Goal: Task Accomplishment & Management: Manage account settings

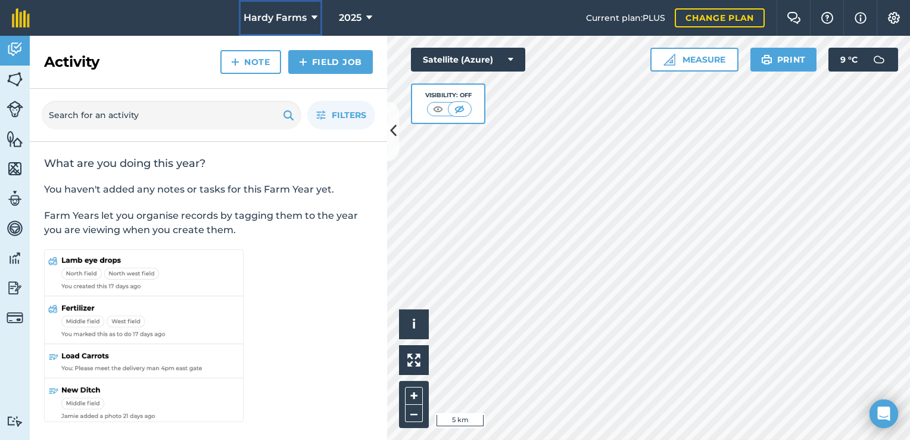
click at [267, 14] on span "Hardy Farms" at bounding box center [275, 18] width 63 height 14
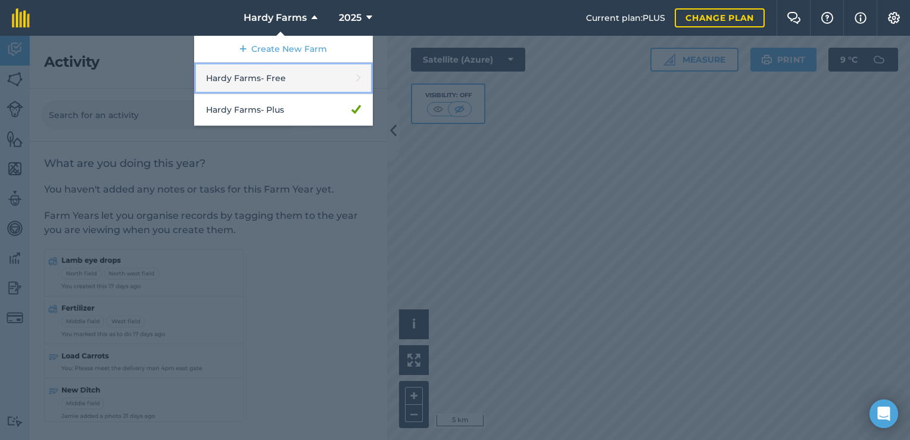
click at [253, 78] on link "Hardy Farms - Free" at bounding box center [283, 79] width 179 height 32
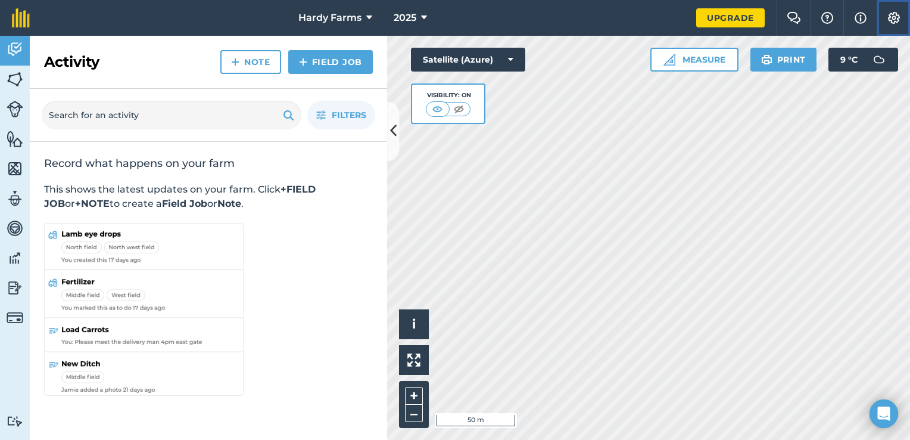
click at [891, 14] on img at bounding box center [894, 18] width 14 height 12
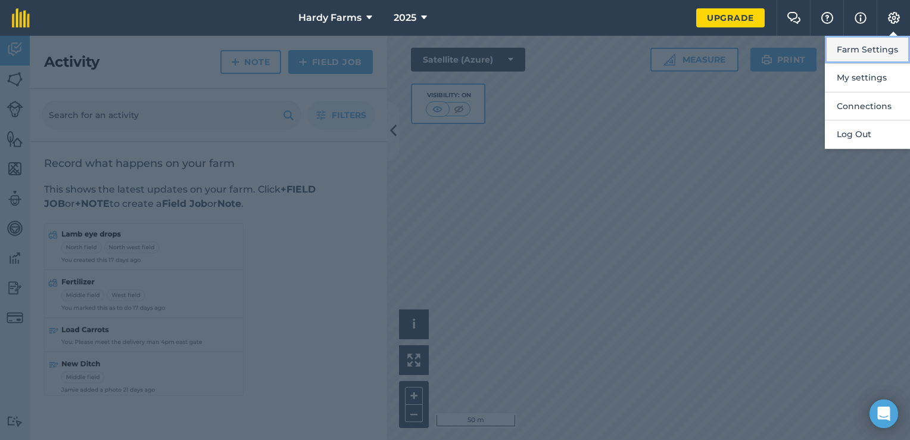
click at [872, 47] on button "Farm Settings" at bounding box center [867, 50] width 85 height 28
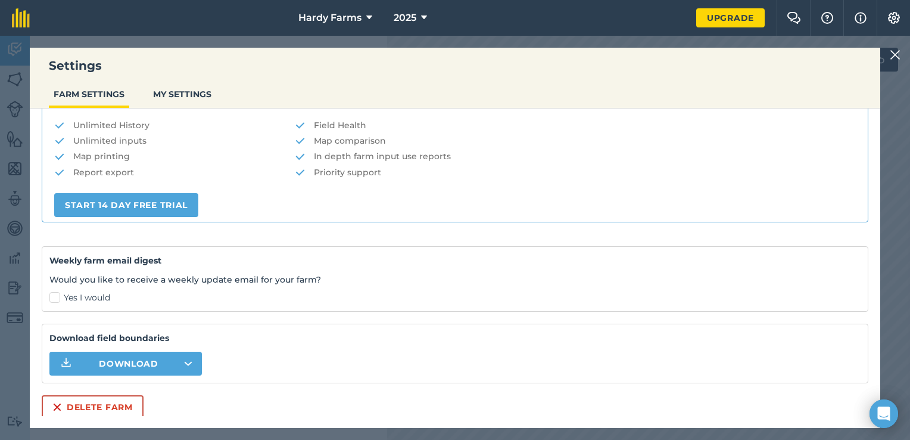
scroll to position [250, 0]
click at [111, 404] on button "Delete farm" at bounding box center [93, 406] width 102 height 24
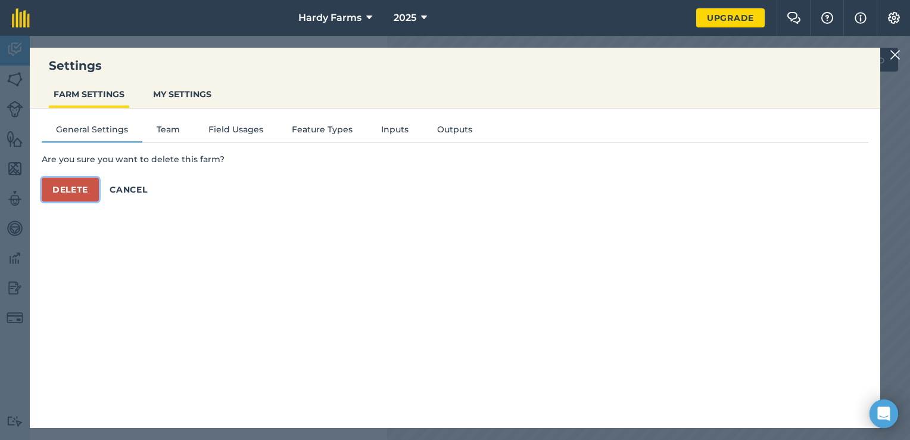
click at [79, 190] on button "Delete" at bounding box center [70, 190] width 57 height 24
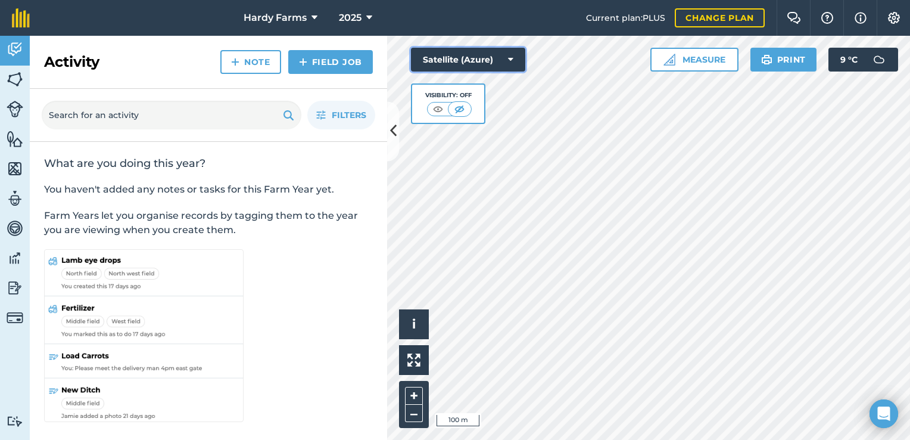
click at [512, 63] on icon at bounding box center [510, 60] width 5 height 12
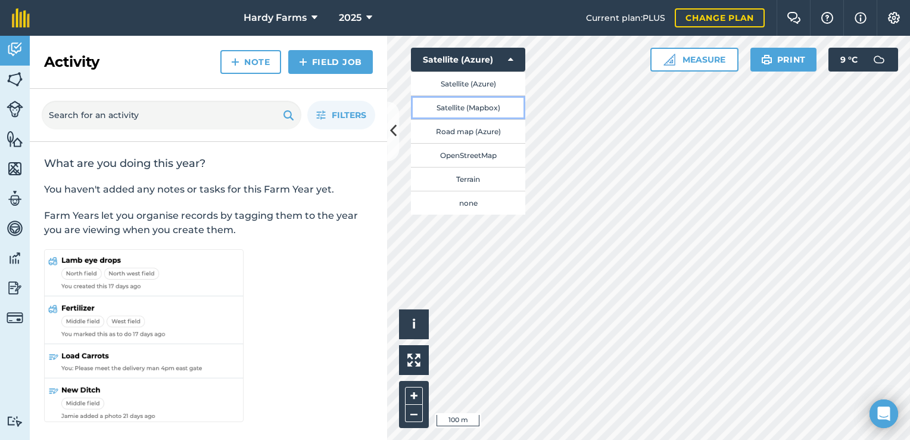
click at [482, 109] on button "Satellite (Mapbox)" at bounding box center [468, 107] width 114 height 24
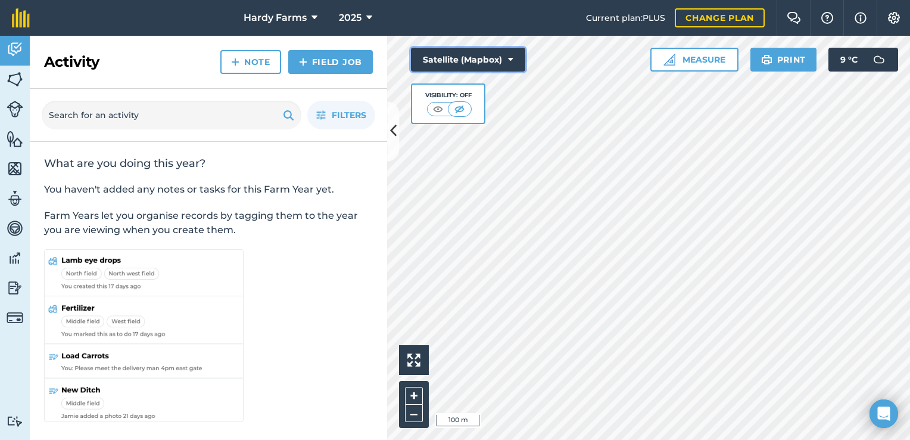
click at [511, 60] on icon at bounding box center [510, 60] width 5 height 12
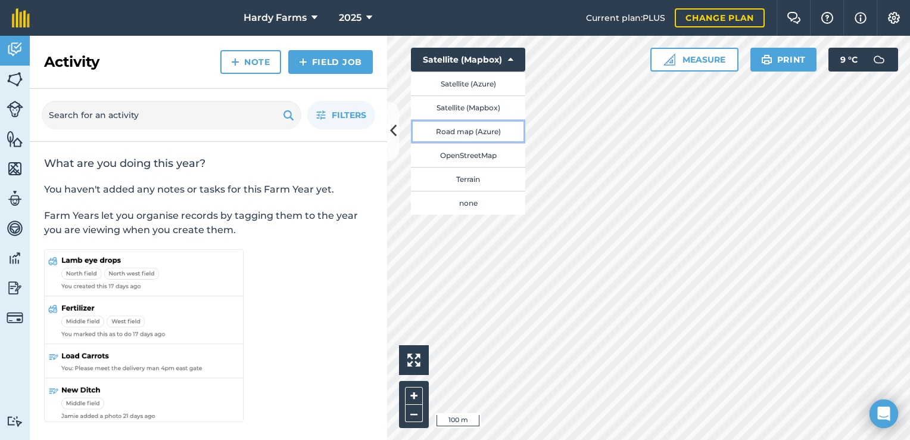
click at [481, 132] on button "Road map (Azure)" at bounding box center [468, 131] width 114 height 24
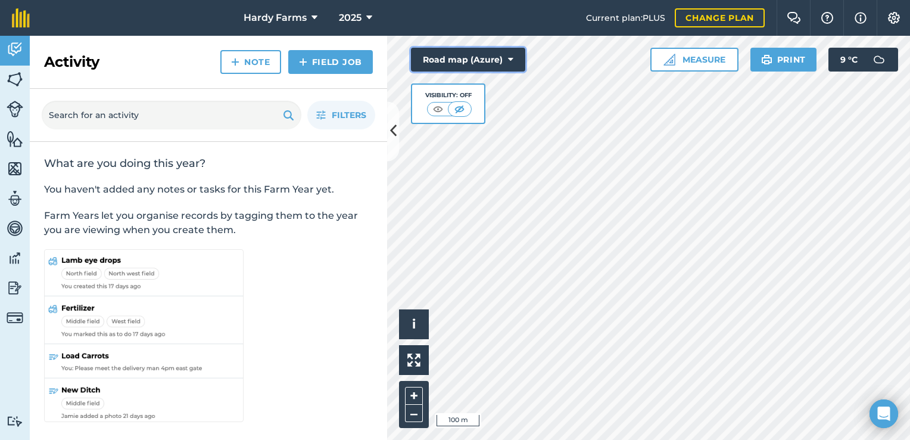
click at [512, 61] on icon at bounding box center [510, 60] width 5 height 12
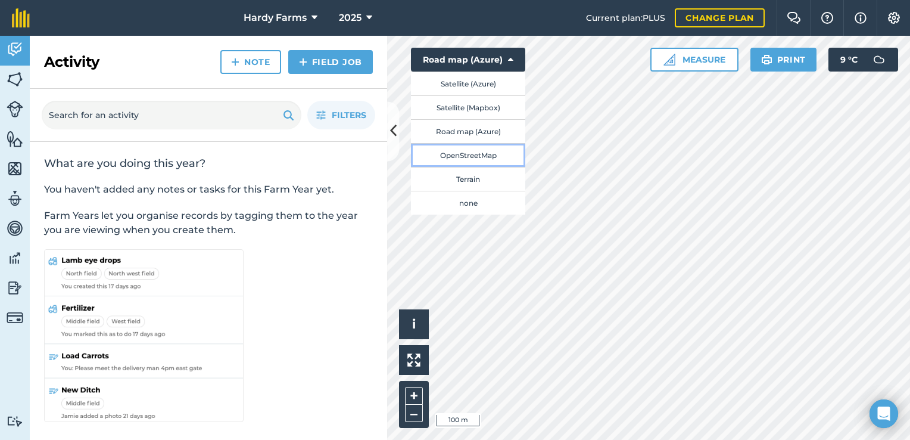
click at [480, 154] on button "OpenStreetMap" at bounding box center [468, 155] width 114 height 24
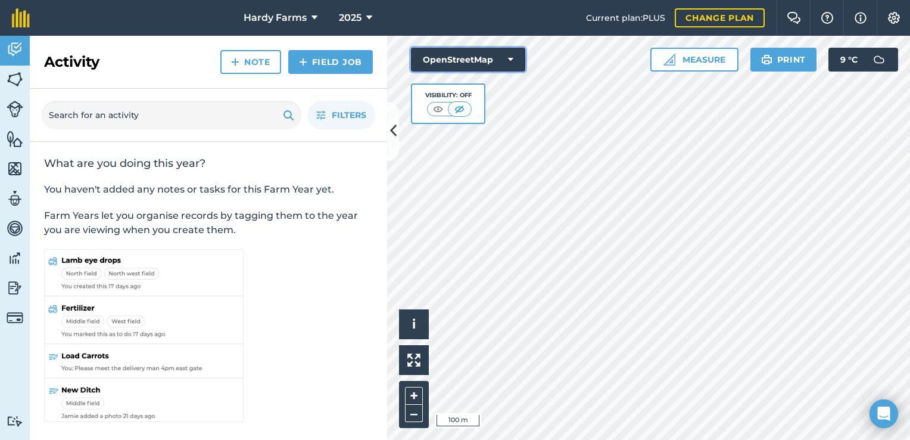
click at [510, 60] on icon at bounding box center [510, 60] width 5 height 12
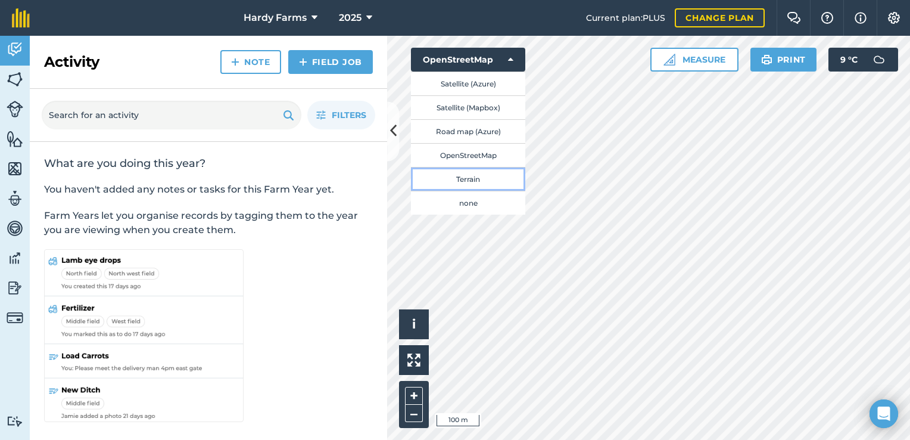
click at [481, 180] on button "Terrain" at bounding box center [468, 179] width 114 height 24
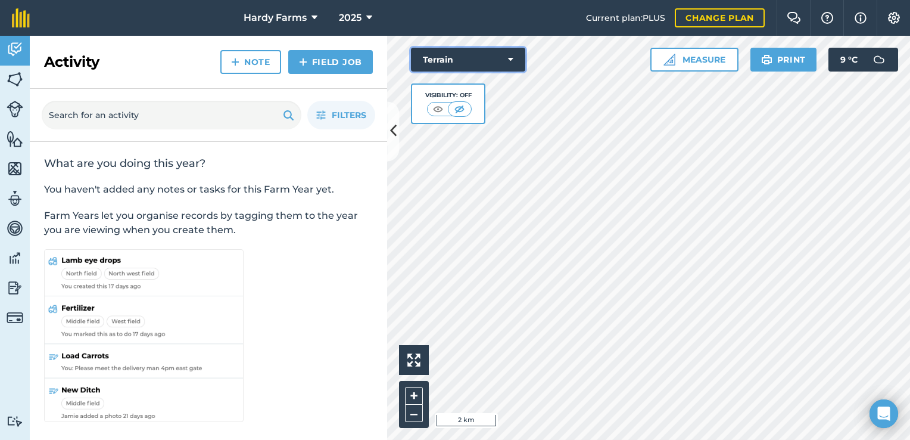
click at [512, 56] on icon at bounding box center [510, 60] width 5 height 12
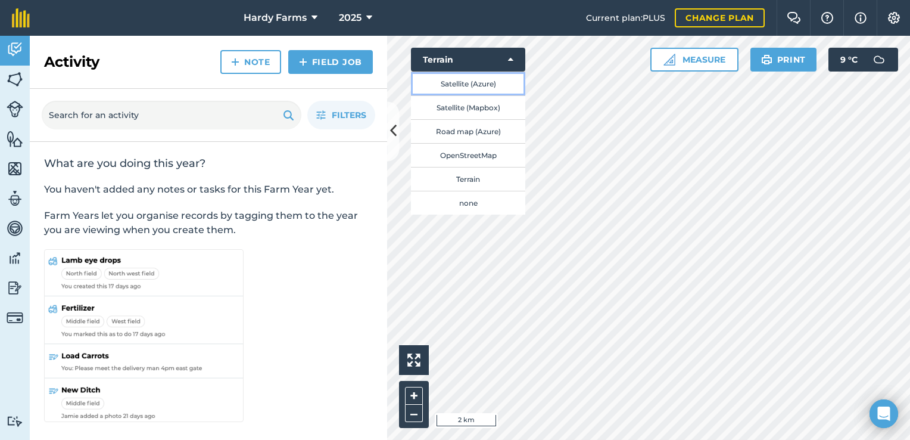
click at [471, 83] on button "Satellite (Azure)" at bounding box center [468, 83] width 114 height 24
